Goal: Information Seeking & Learning: Learn about a topic

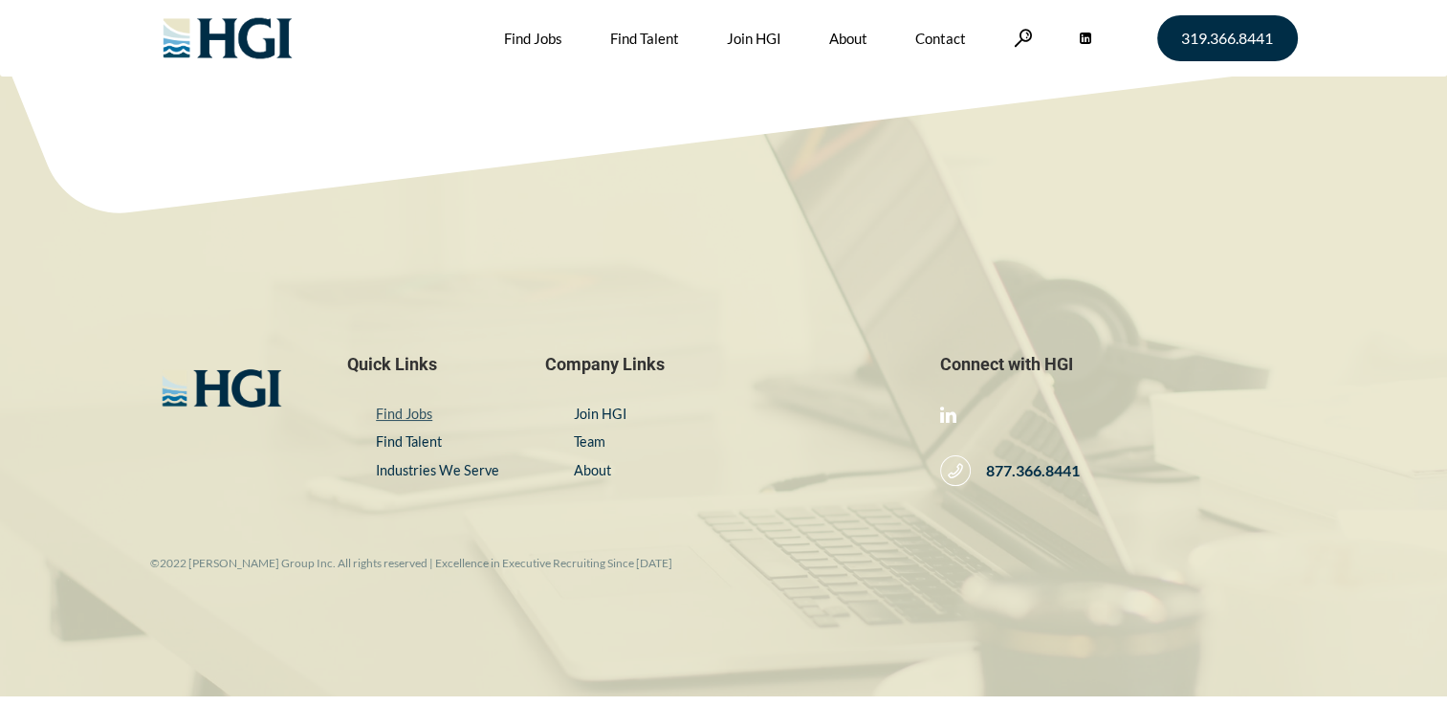
click at [385, 419] on link "Find Jobs" at bounding box center [404, 414] width 56 height 16
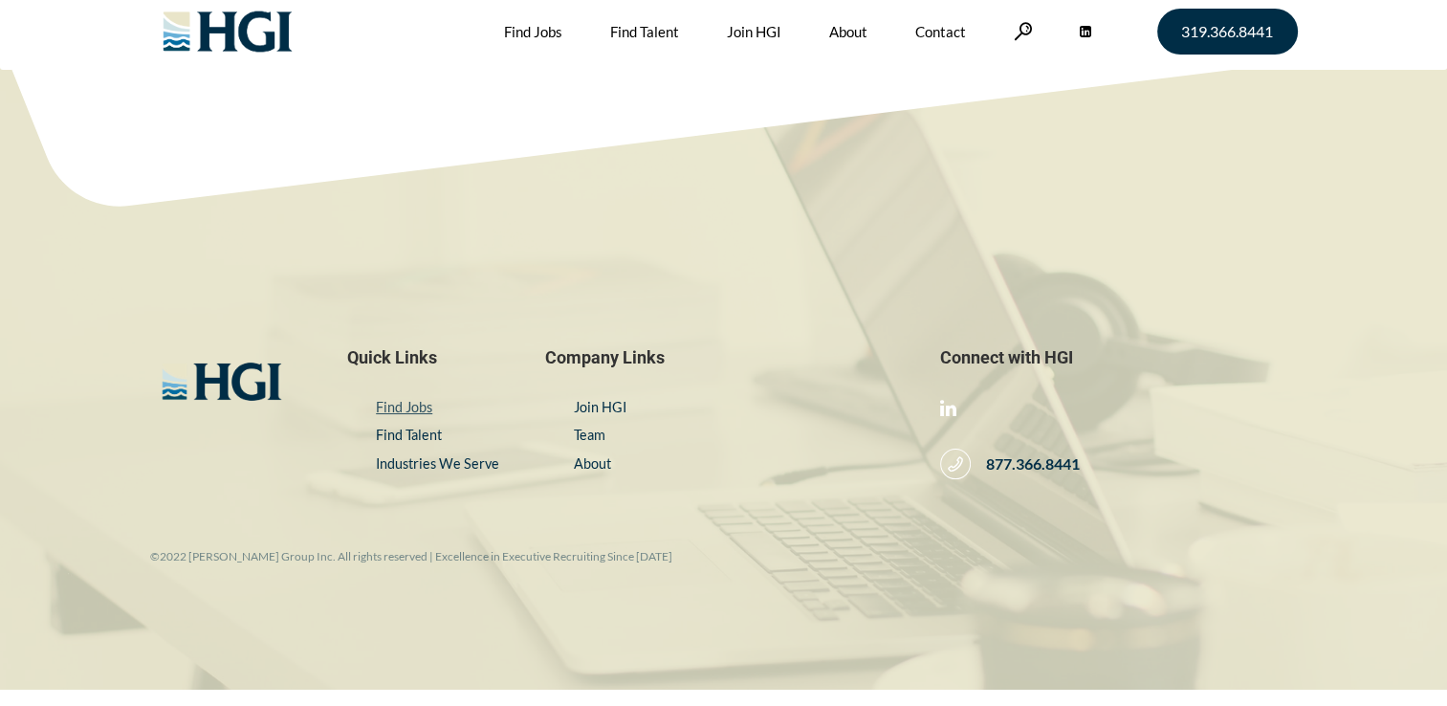
click at [392, 405] on link "Find Jobs" at bounding box center [404, 407] width 56 height 16
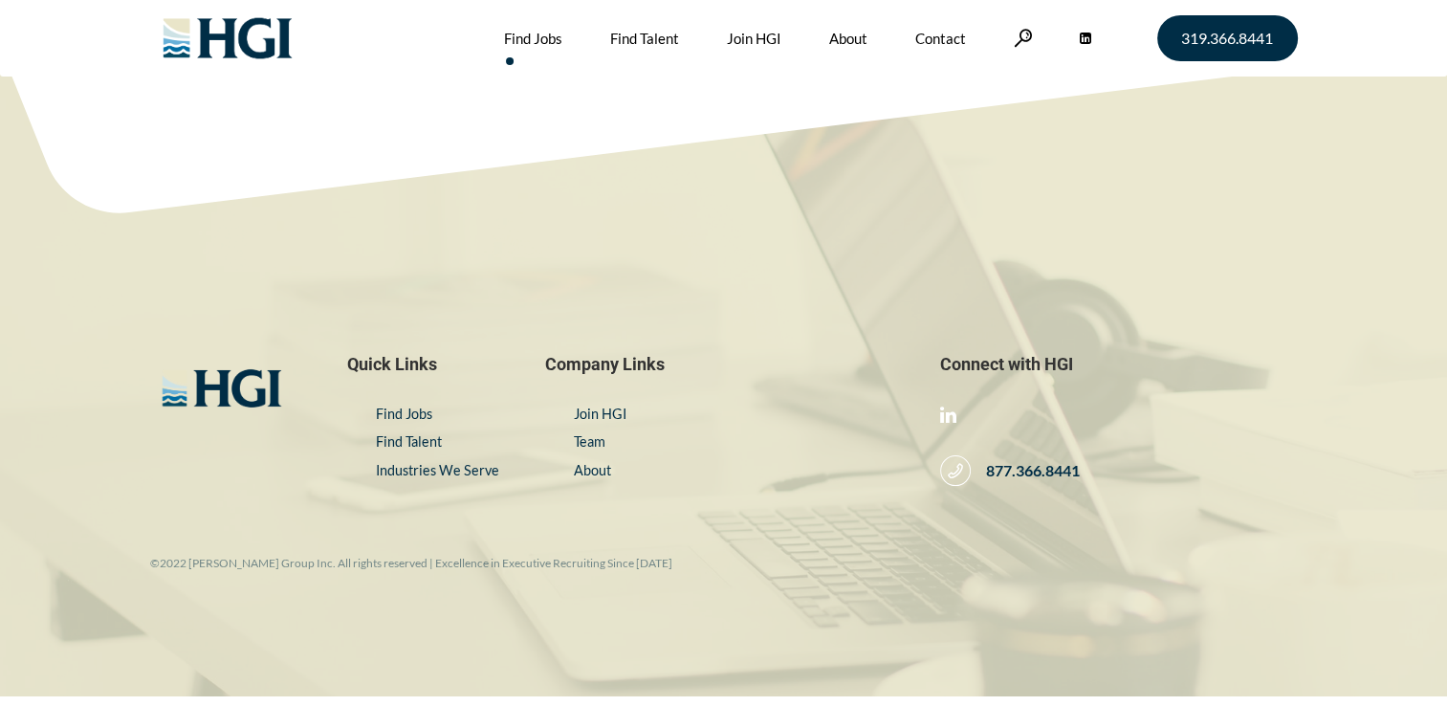
click at [540, 41] on link "Find Jobs" at bounding box center [533, 38] width 58 height 77
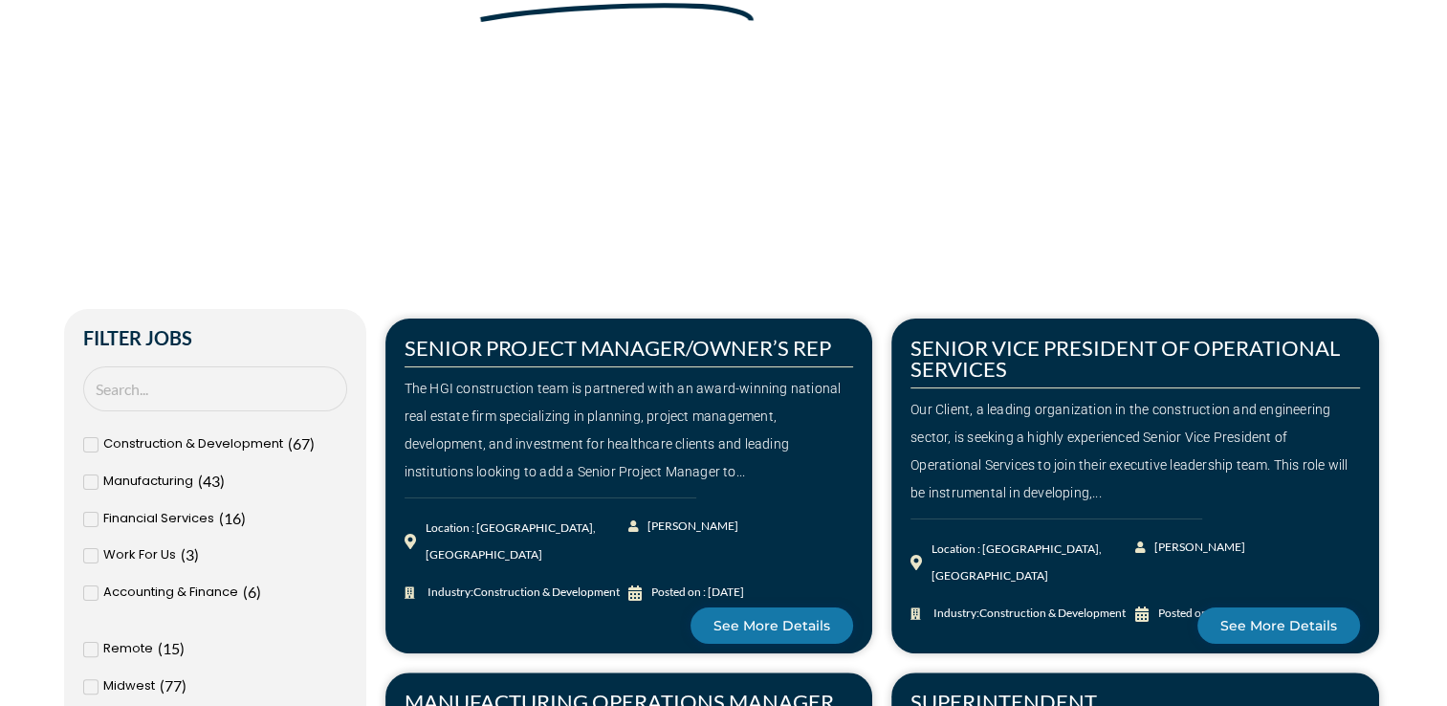
scroll to position [287, 0]
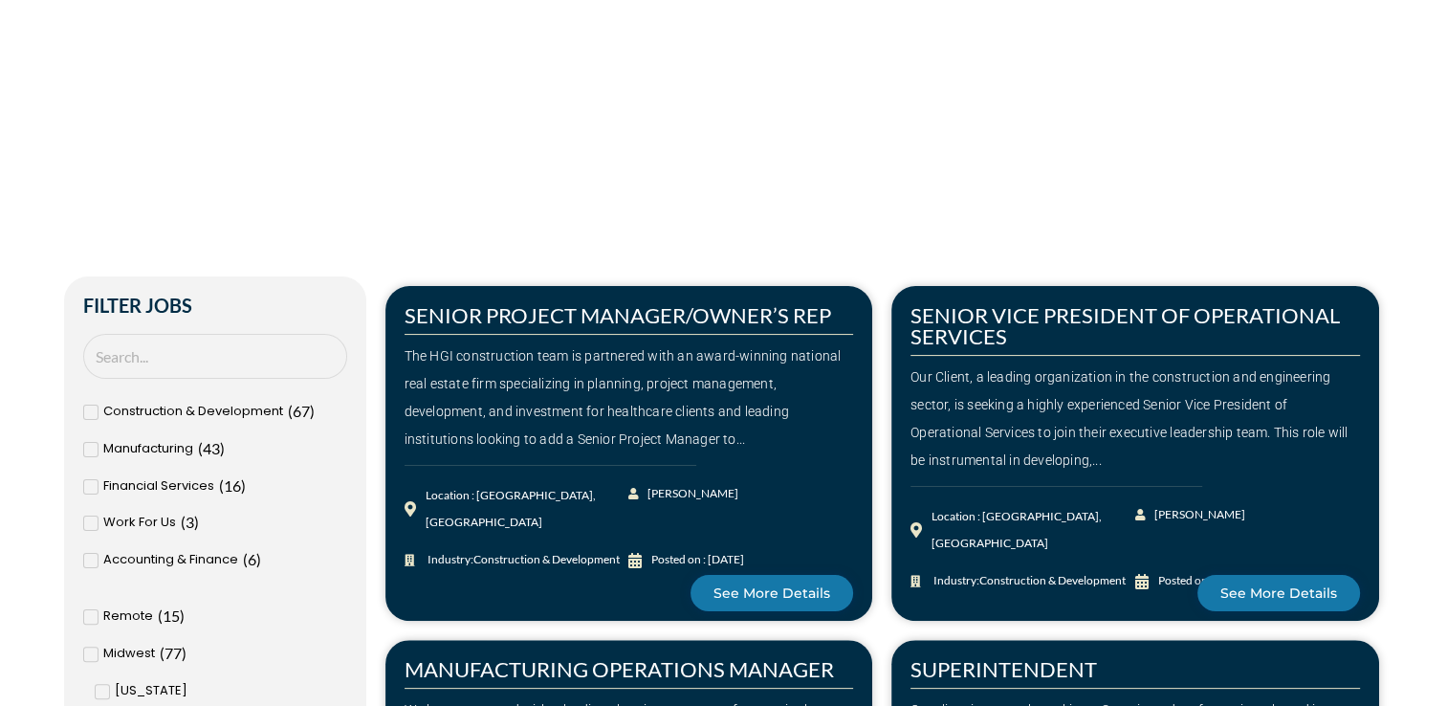
click at [88, 618] on icon at bounding box center [90, 617] width 6 height 5
click at [0, 0] on input "Remote ( 15 )" at bounding box center [0, 0] width 0 height 0
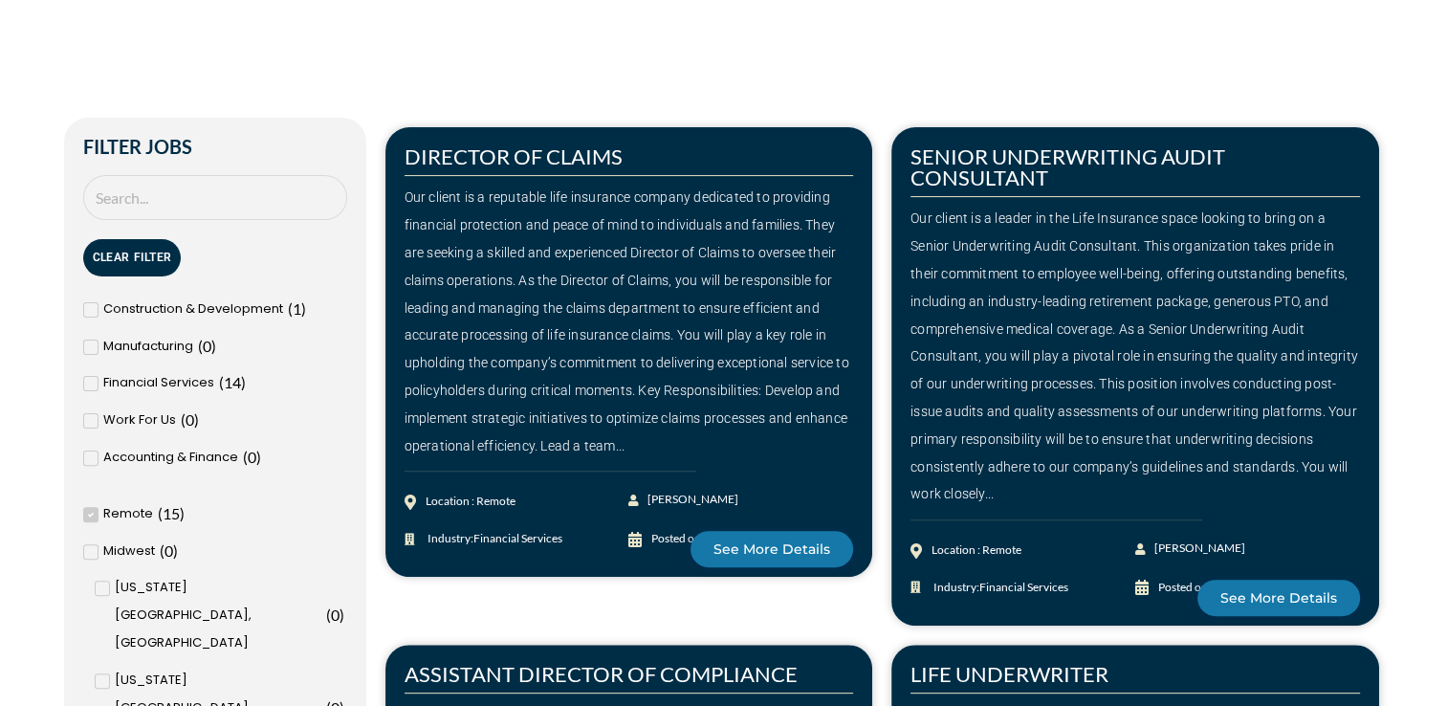
scroll to position [478, 0]
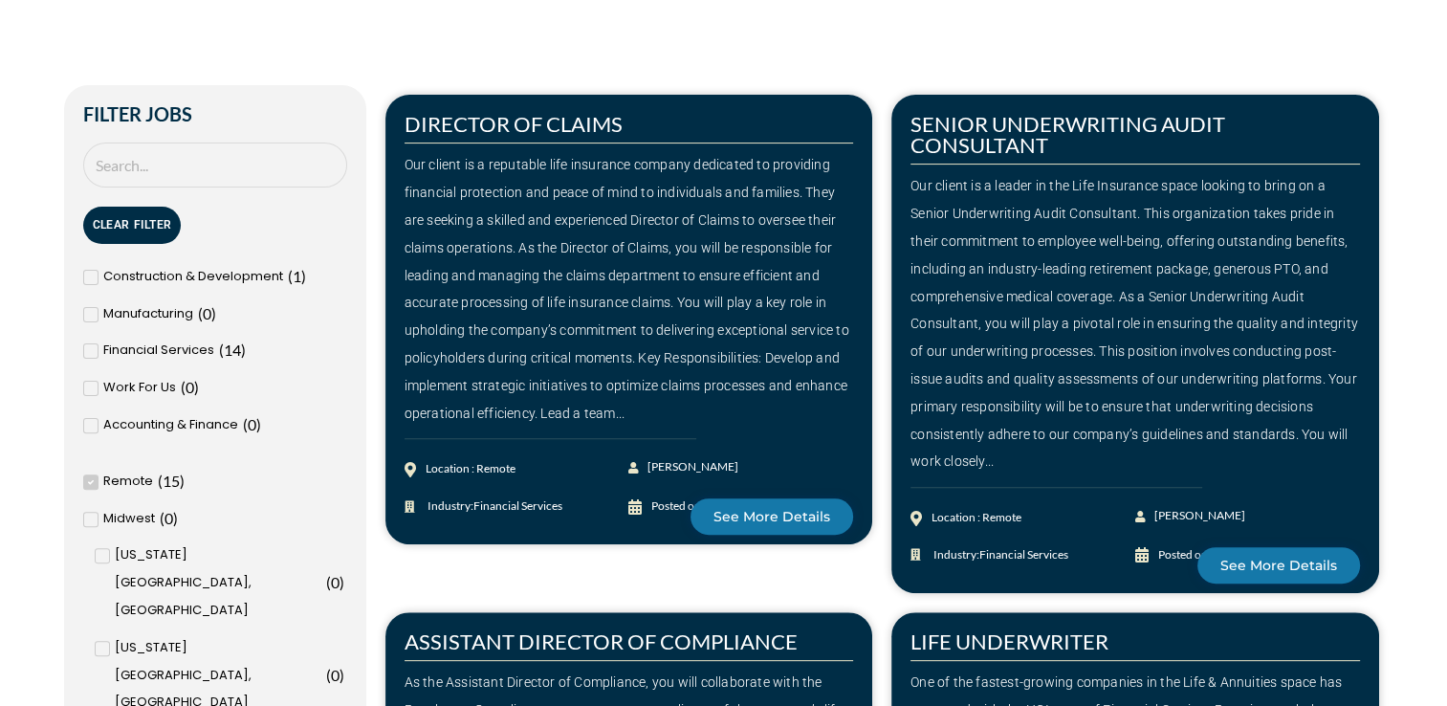
click at [1081, 443] on div "Our client is a leader in the Life Insurance space looking to bring on a Senior…" at bounding box center [1136, 323] width 450 height 303
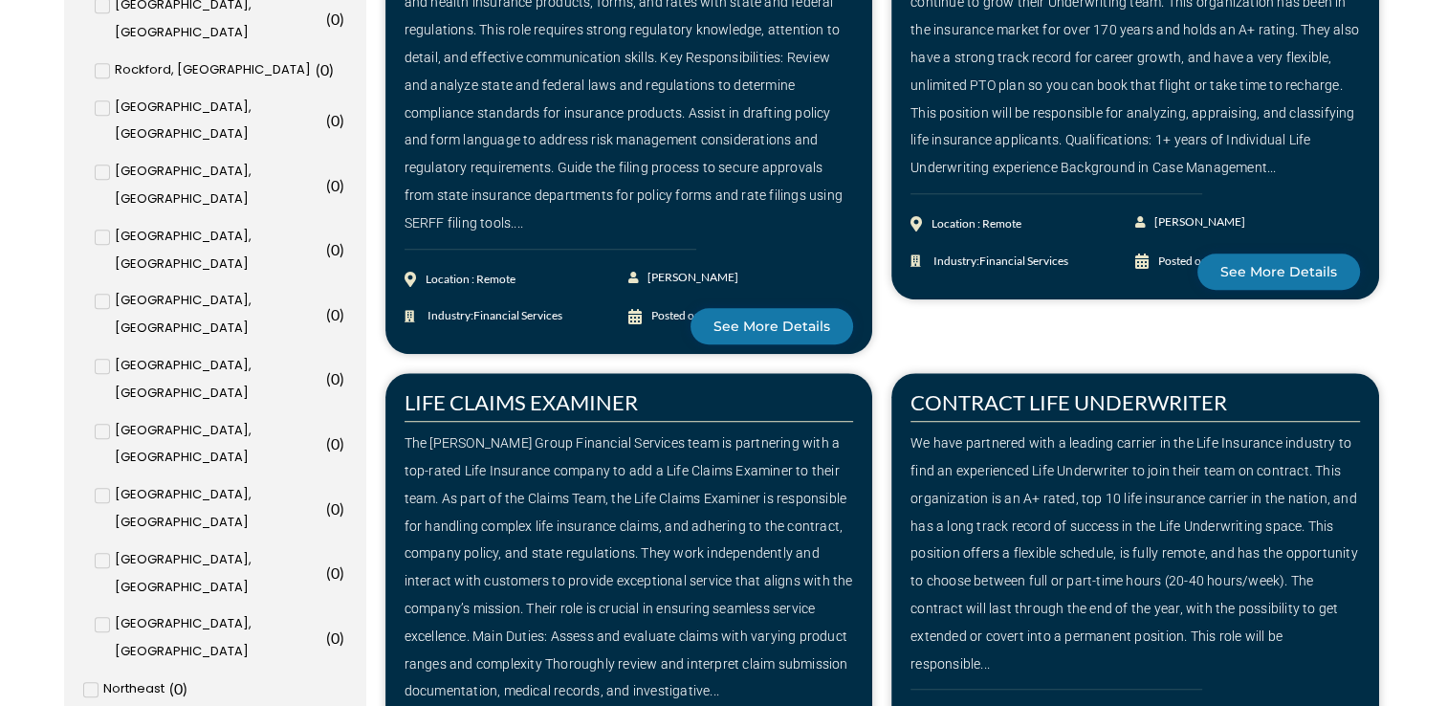
scroll to position [1339, 0]
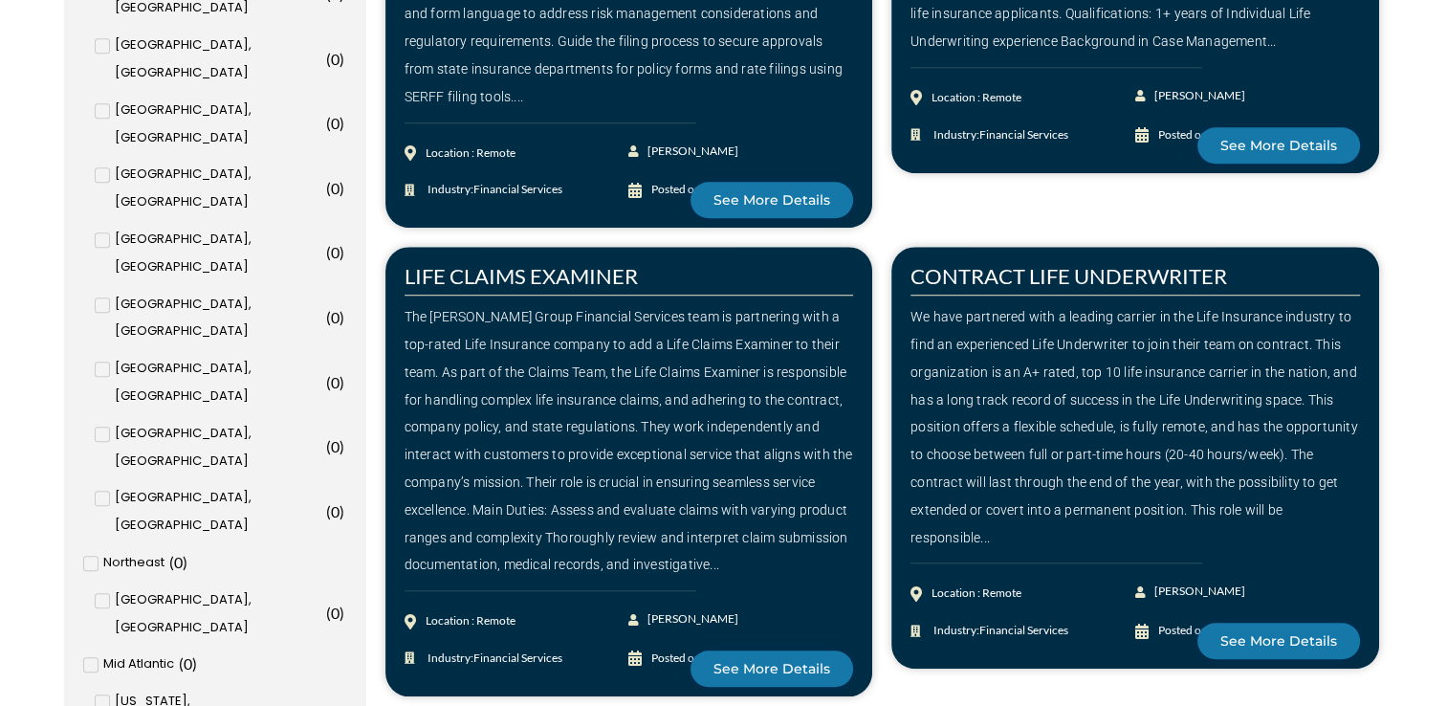
click at [532, 330] on div "The Harrison Group Financial Services team is partnering with a top-rated Life …" at bounding box center [630, 440] width 450 height 275
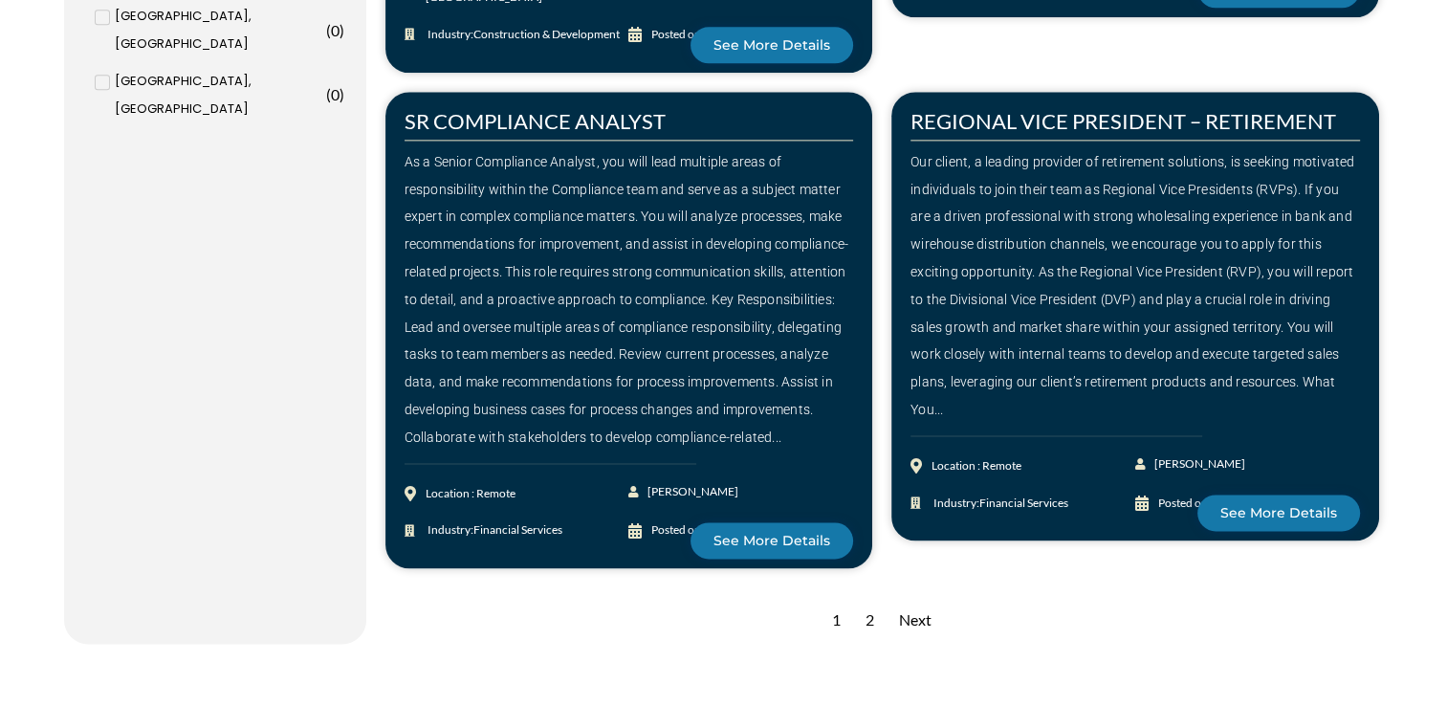
scroll to position [2487, 0]
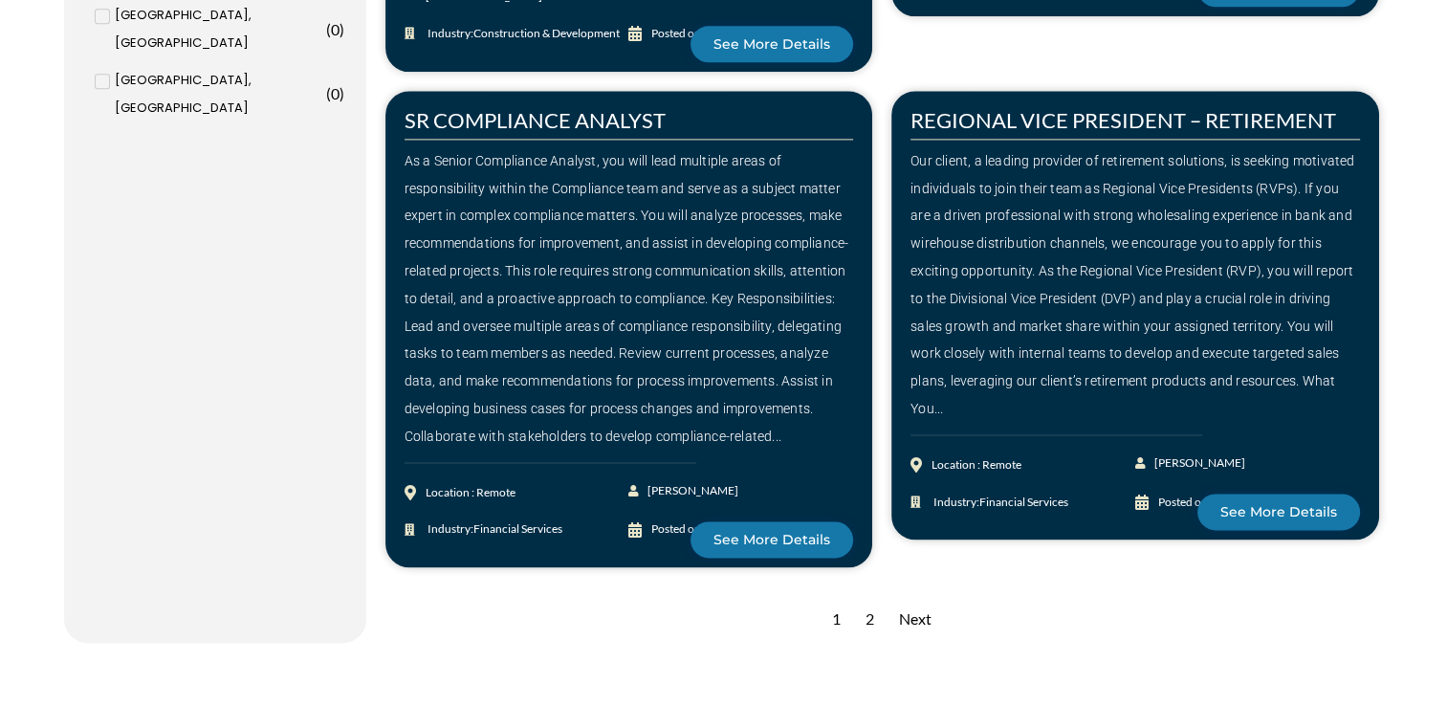
click at [875, 596] on div "2" at bounding box center [870, 619] width 28 height 47
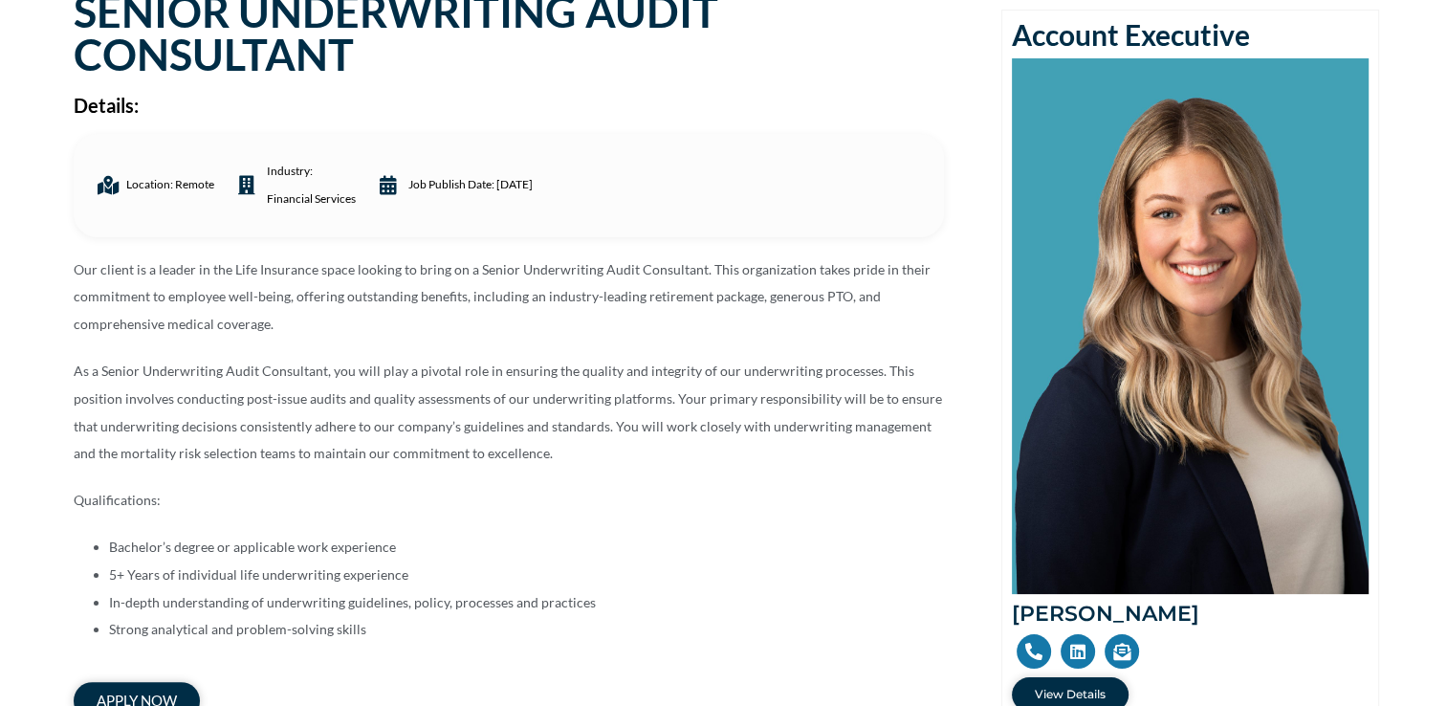
scroll to position [191, 0]
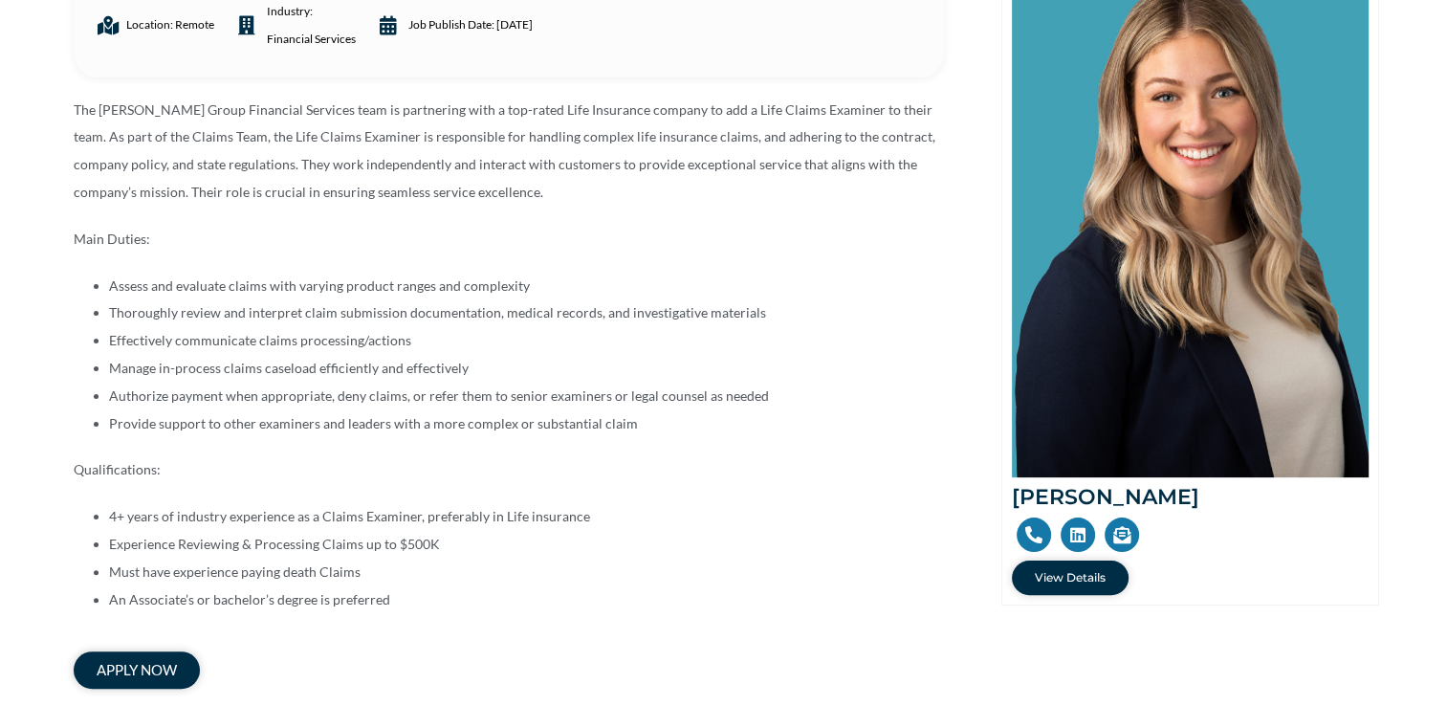
scroll to position [383, 0]
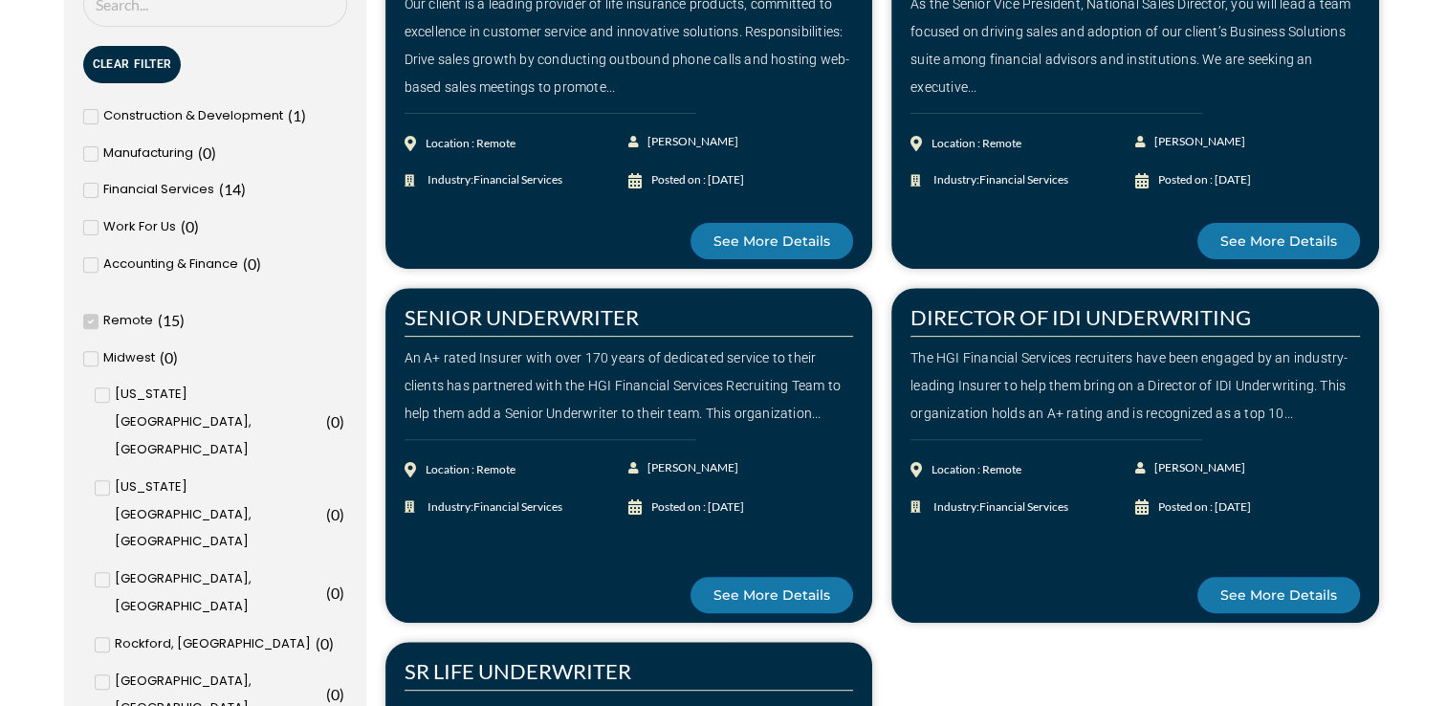
scroll to position [765, 0]
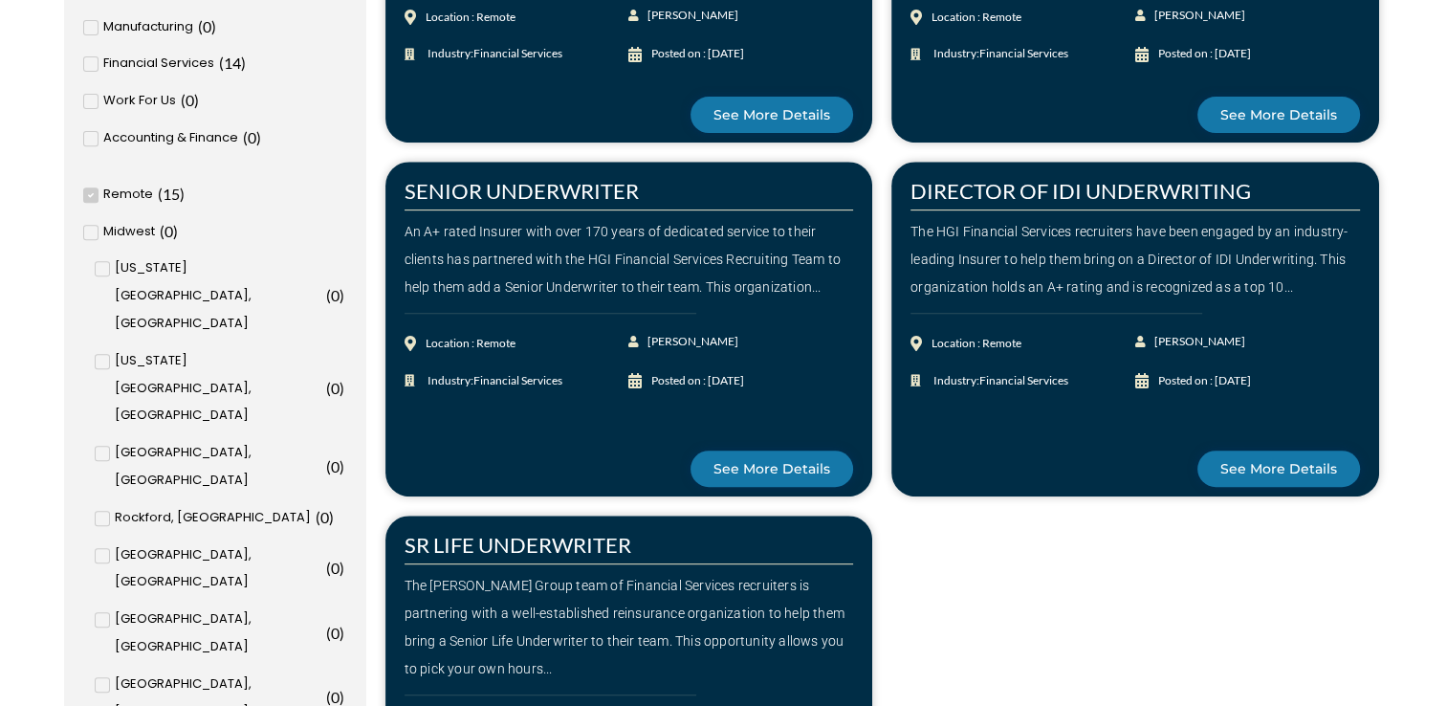
click at [518, 603] on div "The Harrison Group team of Financial Services recruiters is partnering with a w…" at bounding box center [630, 627] width 450 height 110
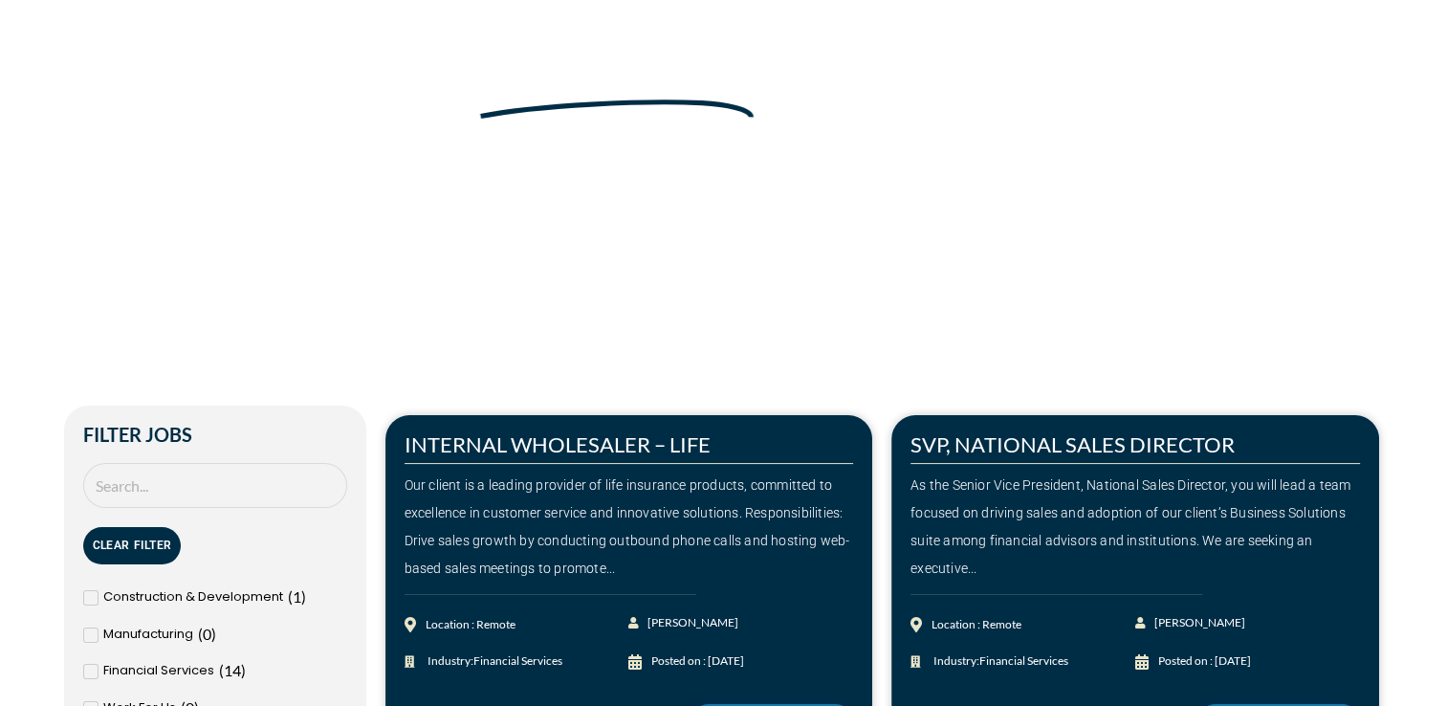
scroll to position [191, 0]
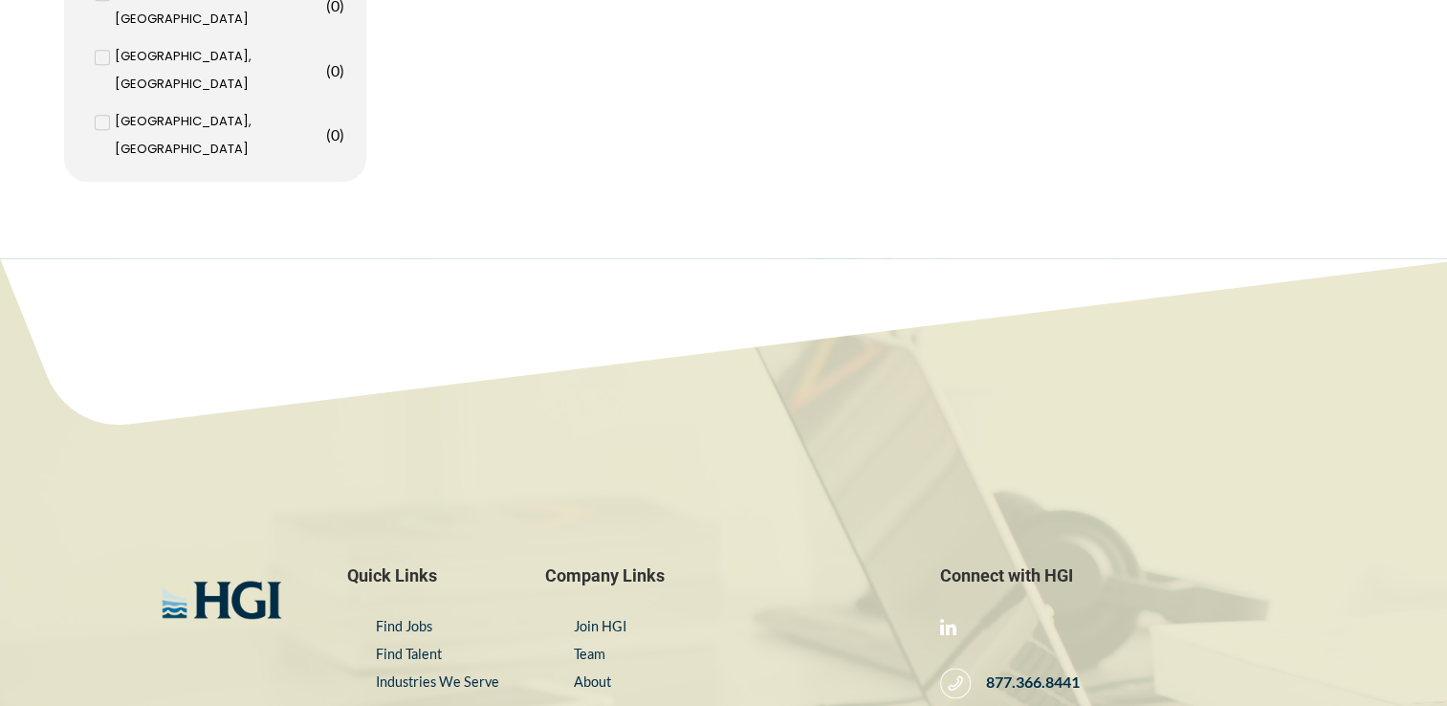
scroll to position [2456, 0]
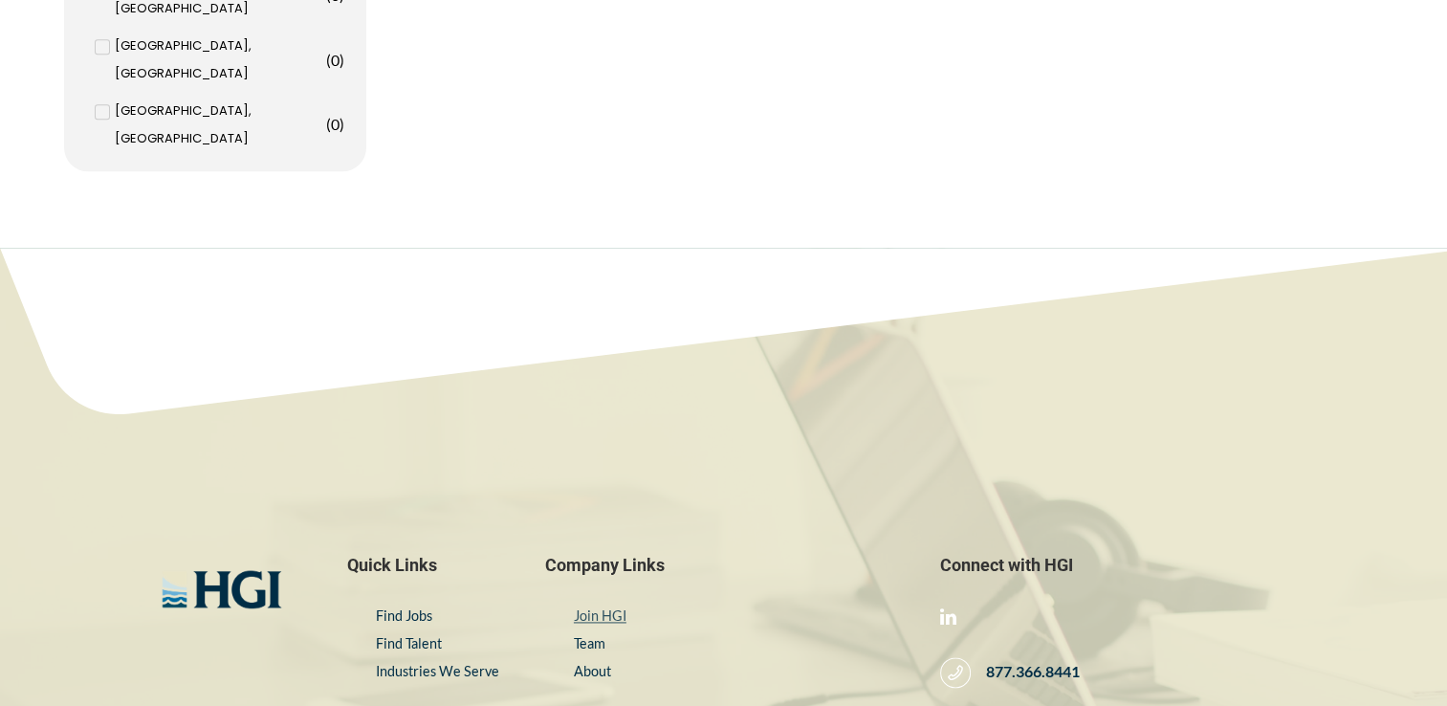
click at [605, 607] on link "Join HGI" at bounding box center [600, 615] width 53 height 16
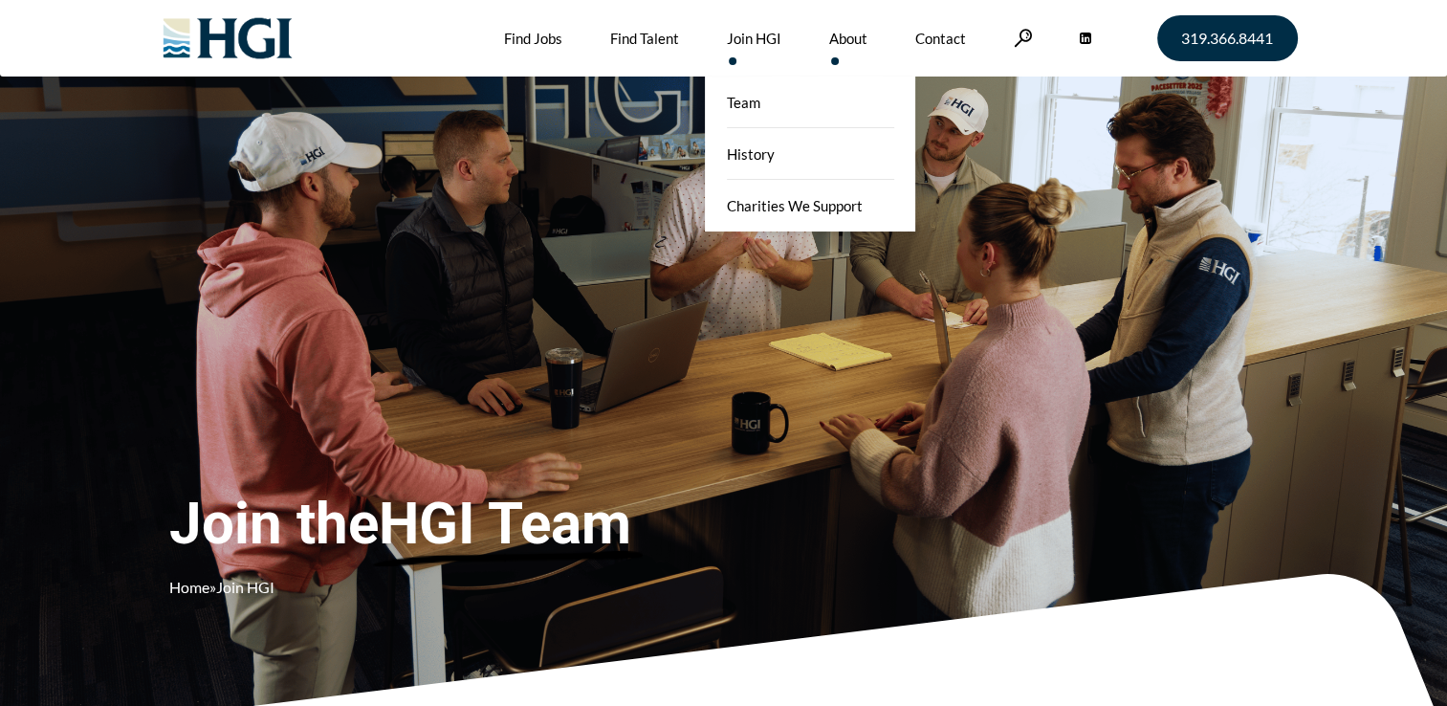
click at [847, 40] on link "About" at bounding box center [848, 38] width 38 height 77
